Goal: Information Seeking & Learning: Learn about a topic

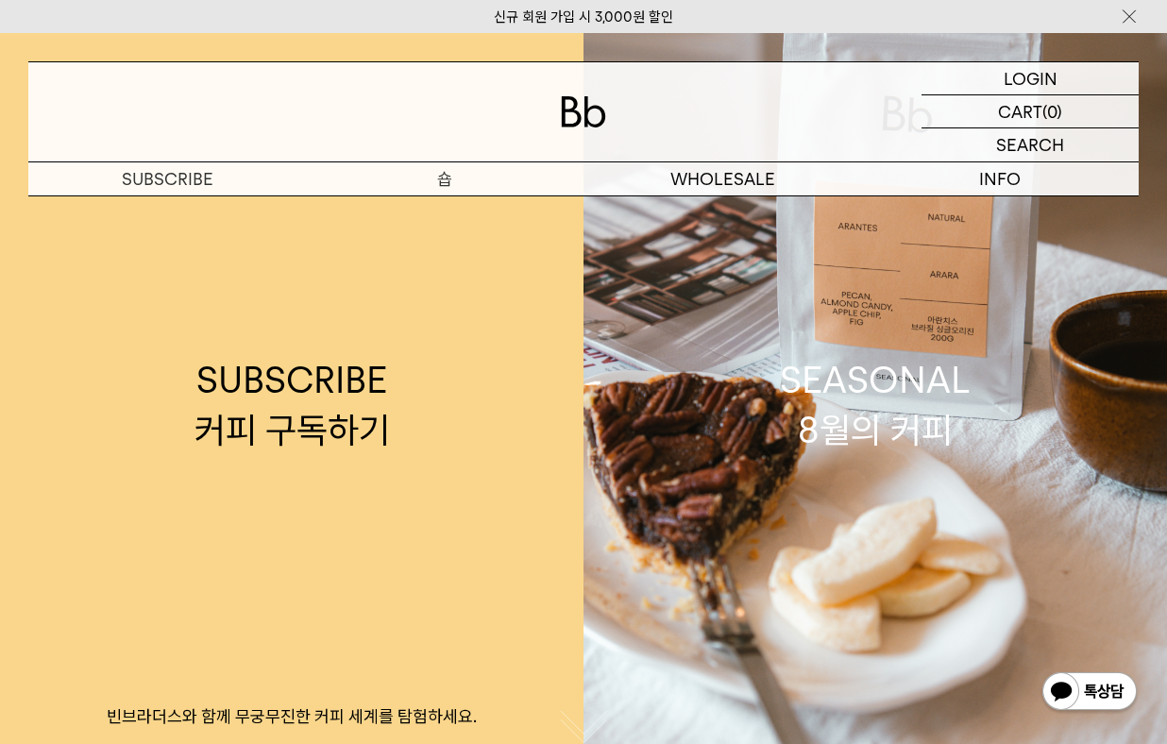
click at [442, 178] on p "숍" at bounding box center [444, 178] width 277 height 33
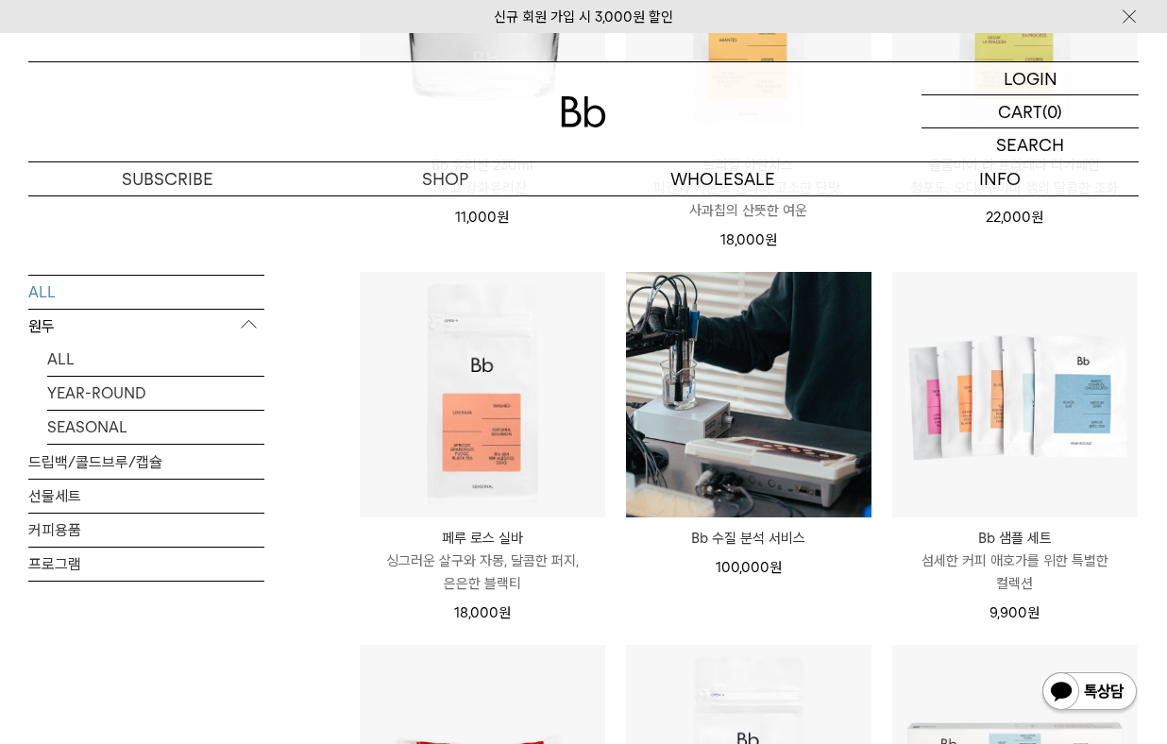
scroll to position [1261, 0]
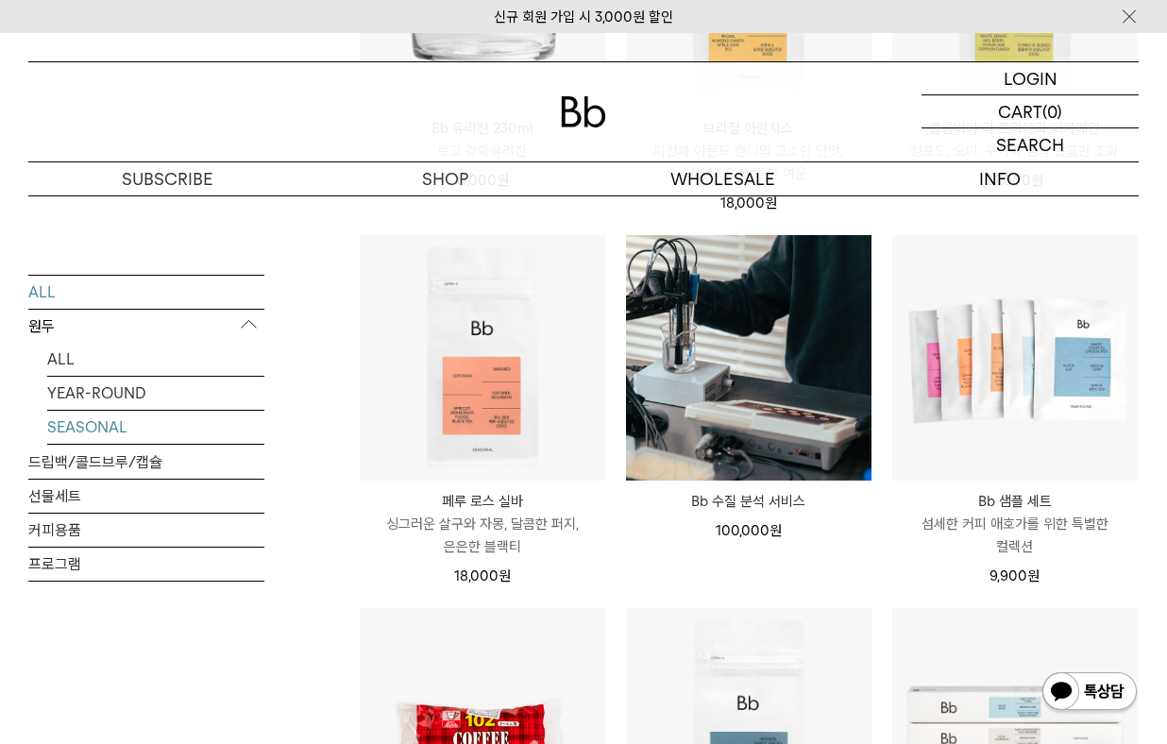
click at [110, 420] on link "SEASONAL" at bounding box center [155, 426] width 217 height 33
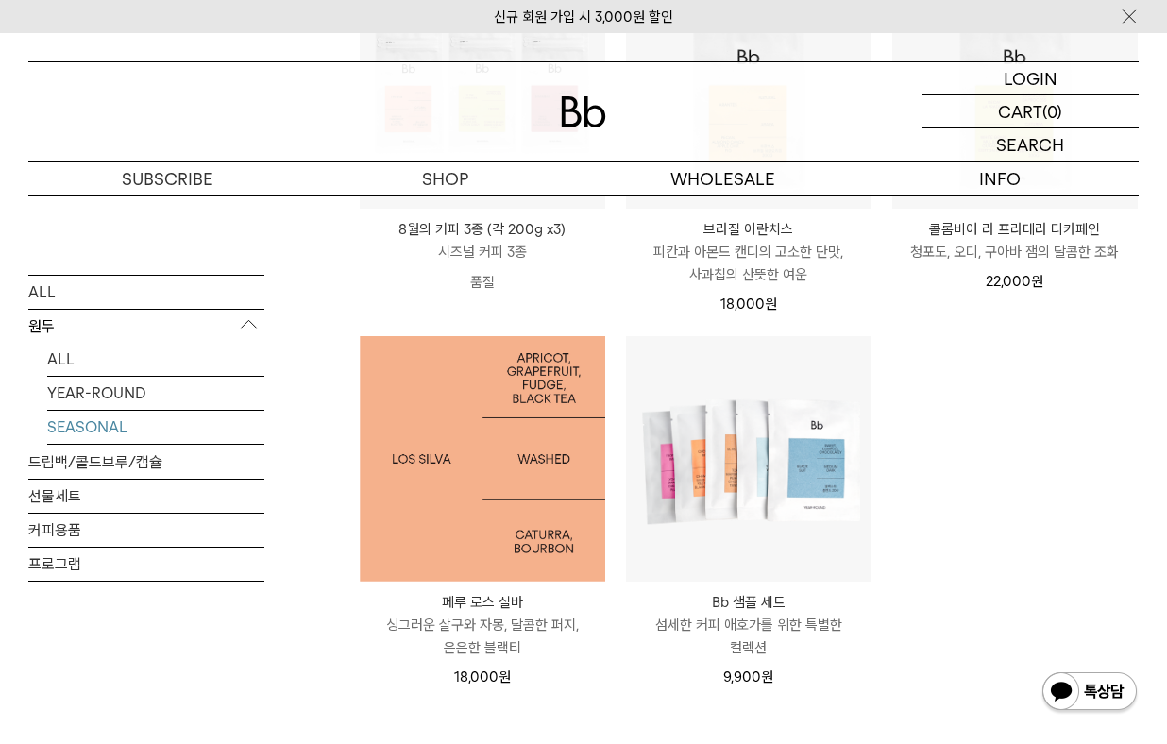
scroll to position [419, 0]
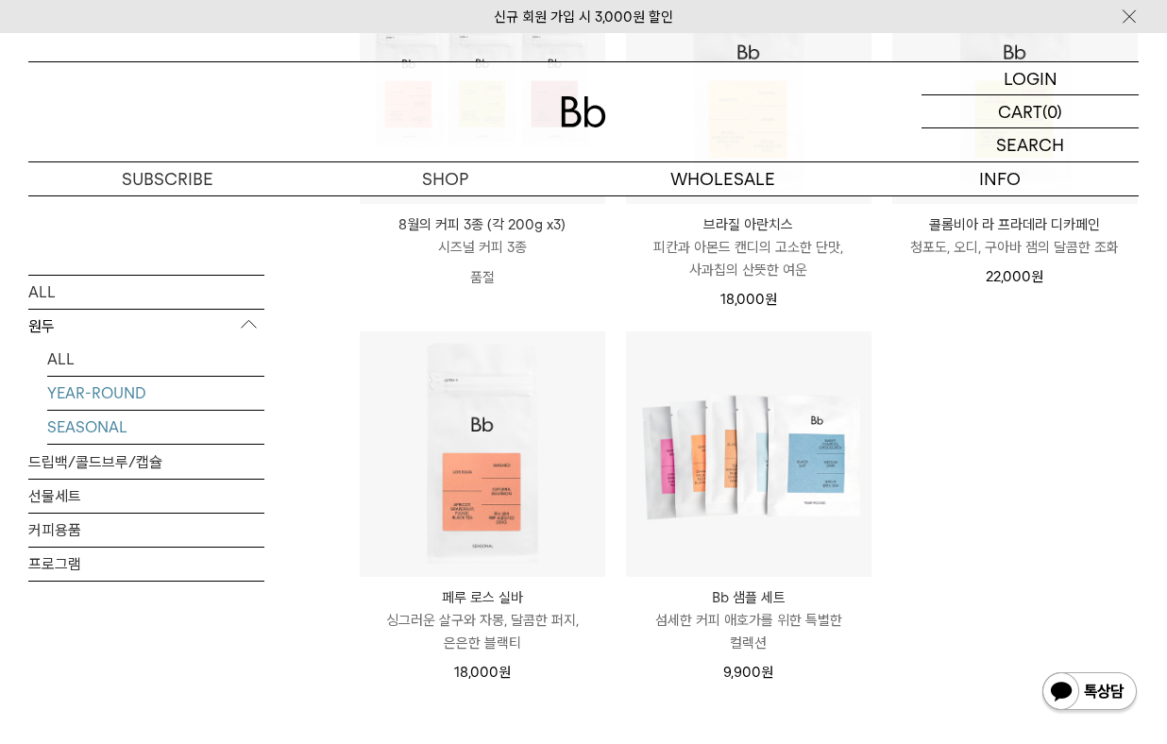
click at [74, 387] on link "YEAR-ROUND" at bounding box center [155, 392] width 217 height 33
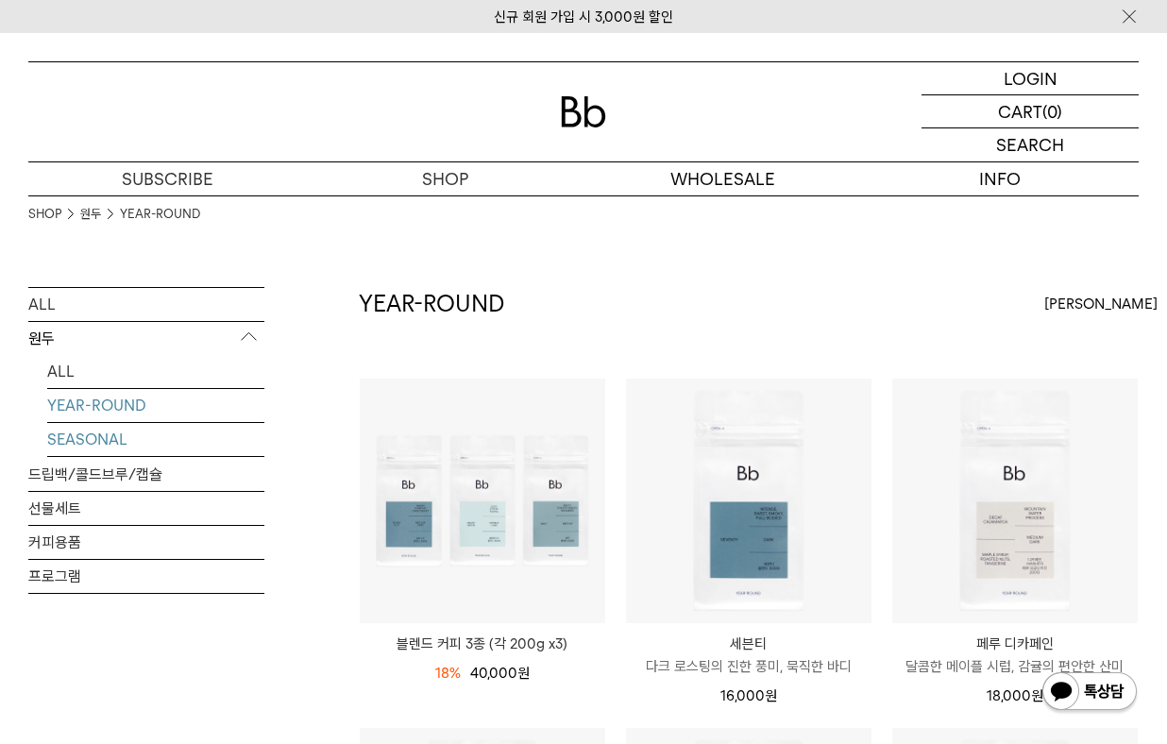
click at [98, 432] on link "SEASONAL" at bounding box center [155, 439] width 217 height 33
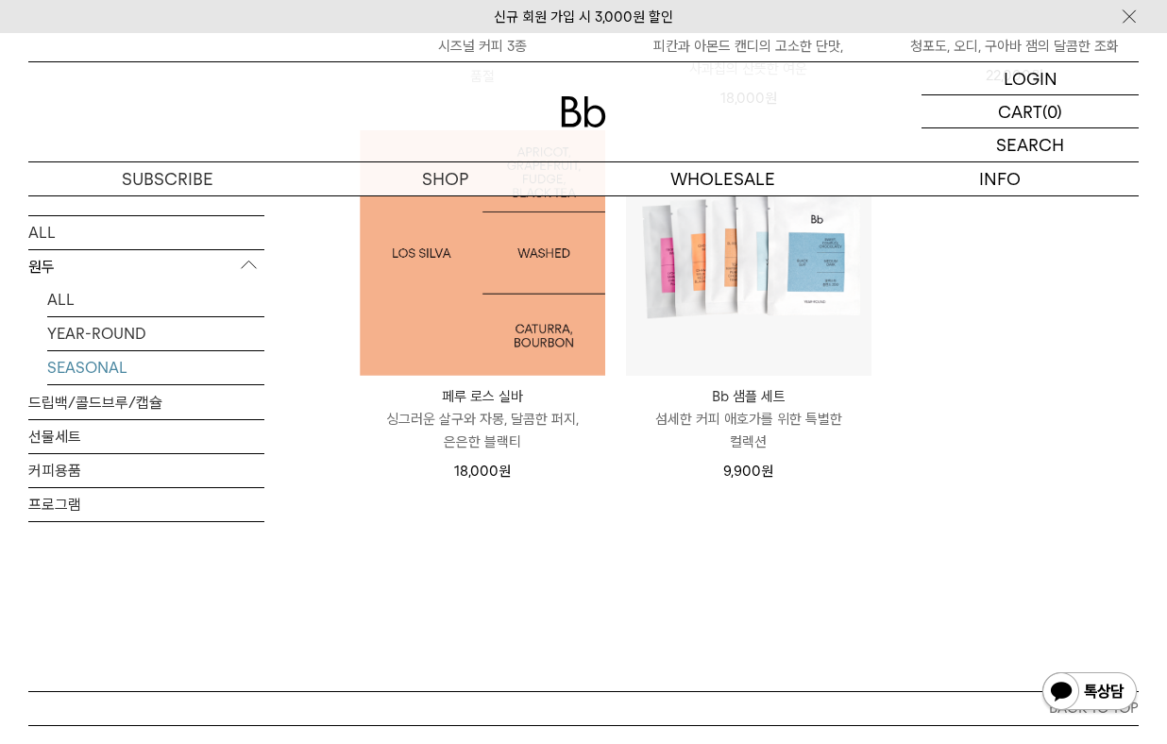
scroll to position [648, 0]
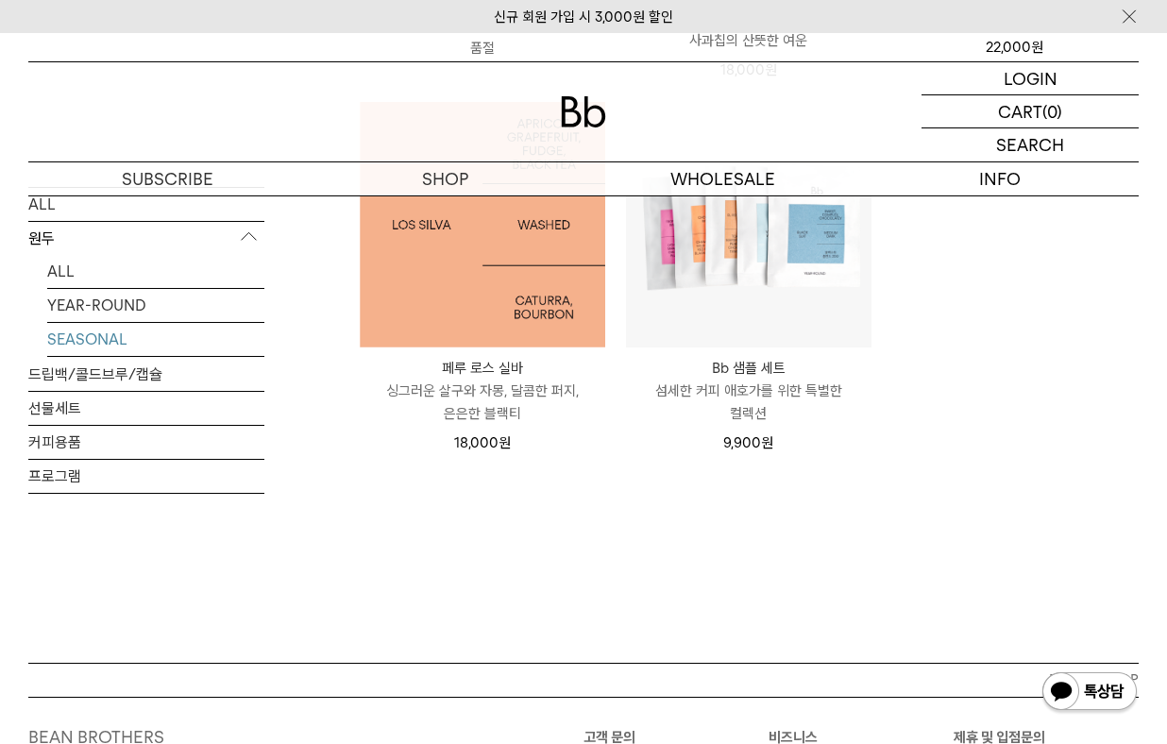
click at [483, 246] on img at bounding box center [482, 224] width 245 height 245
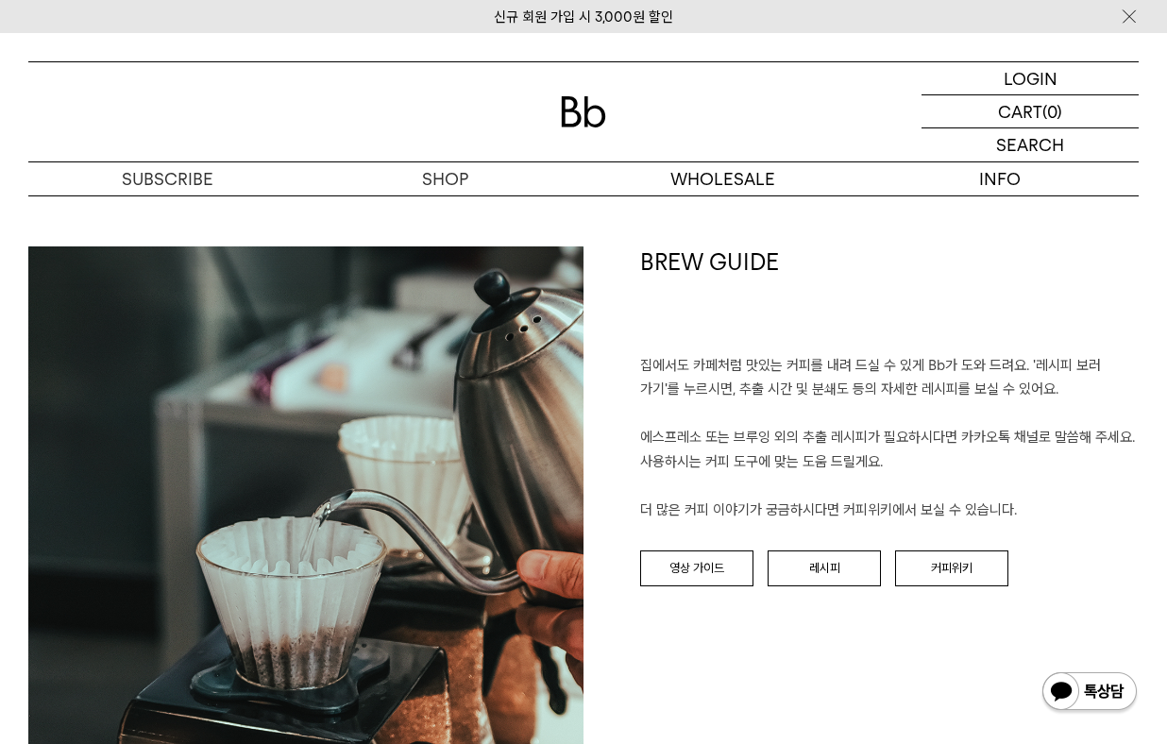
scroll to position [1771, 0]
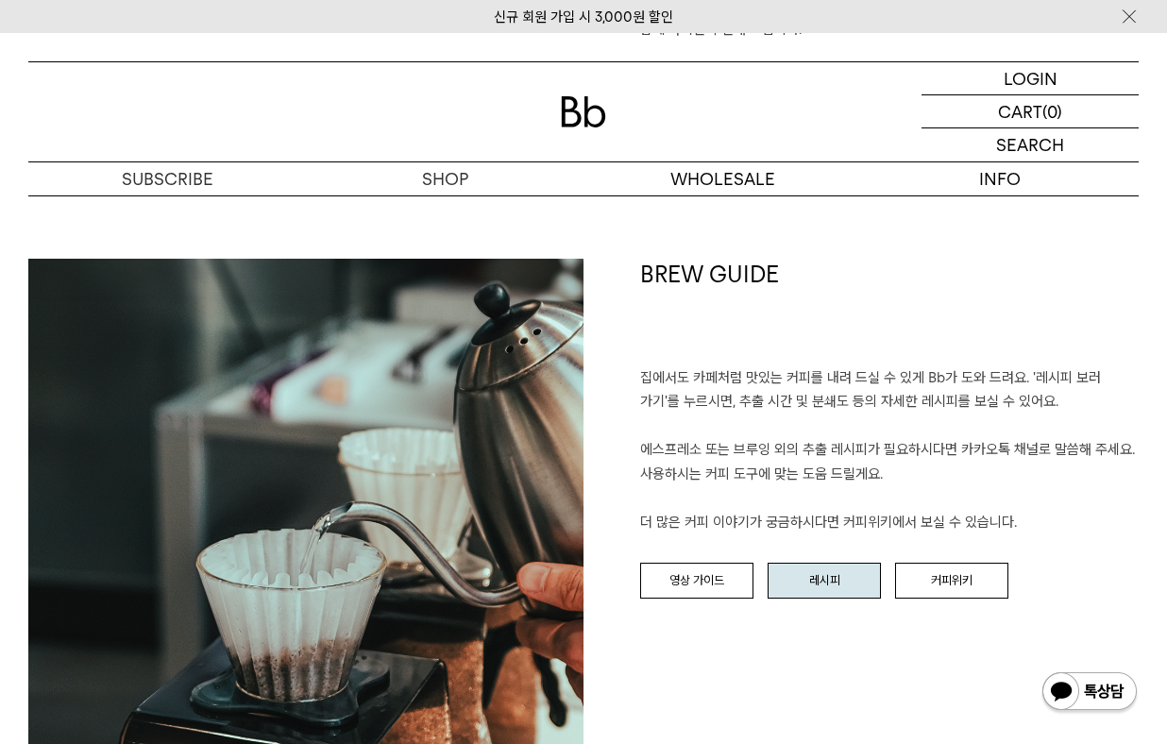
click at [813, 573] on link "레시피" at bounding box center [823, 581] width 113 height 36
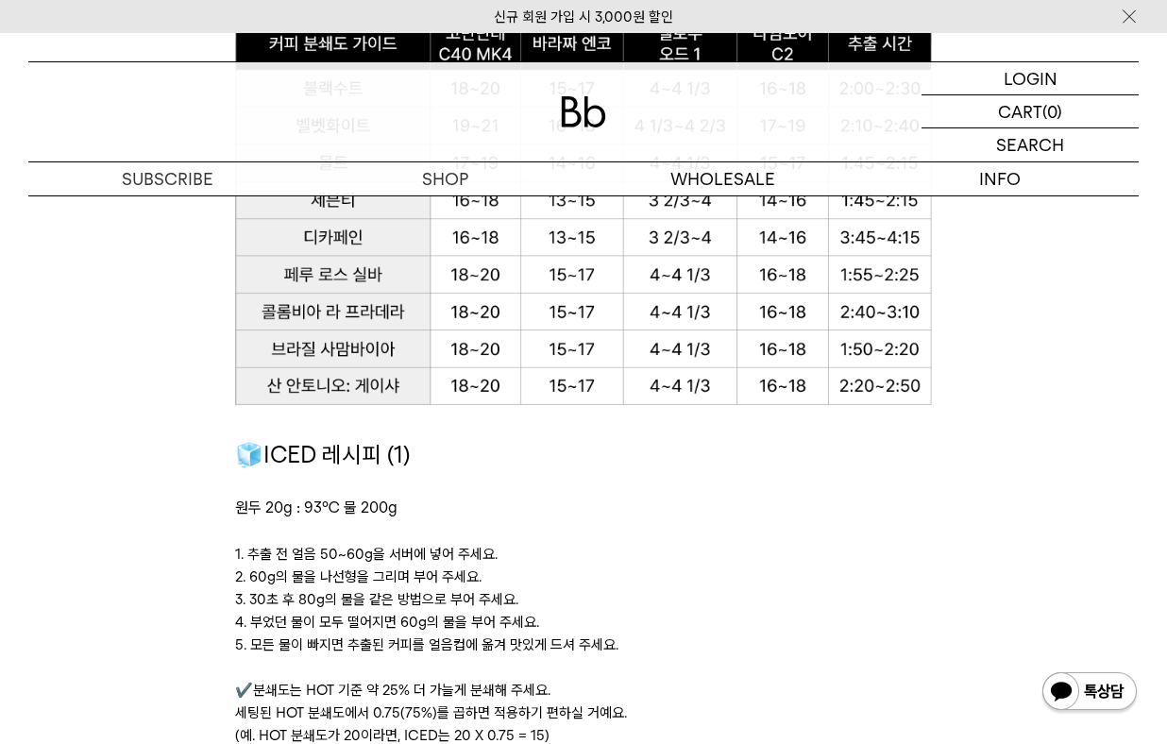
scroll to position [2207, 0]
